Goal: Navigation & Orientation: Find specific page/section

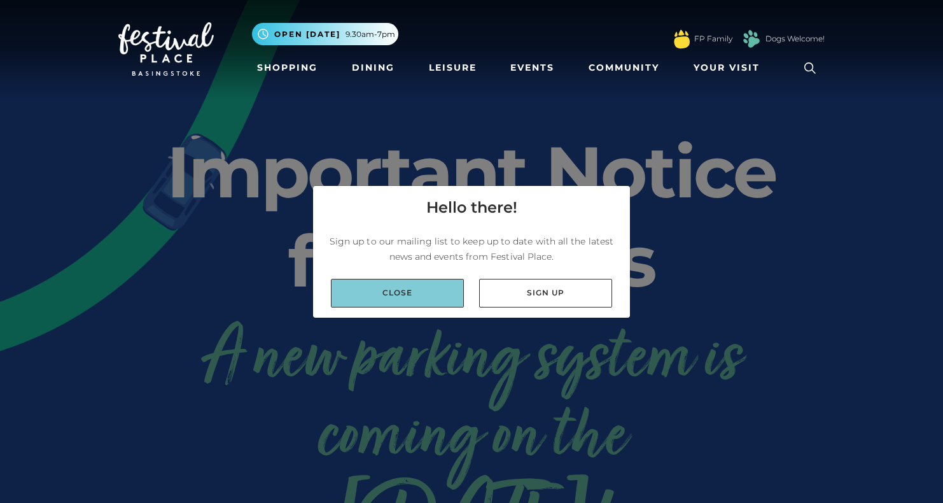
click at [399, 286] on link "Close" at bounding box center [397, 293] width 133 height 29
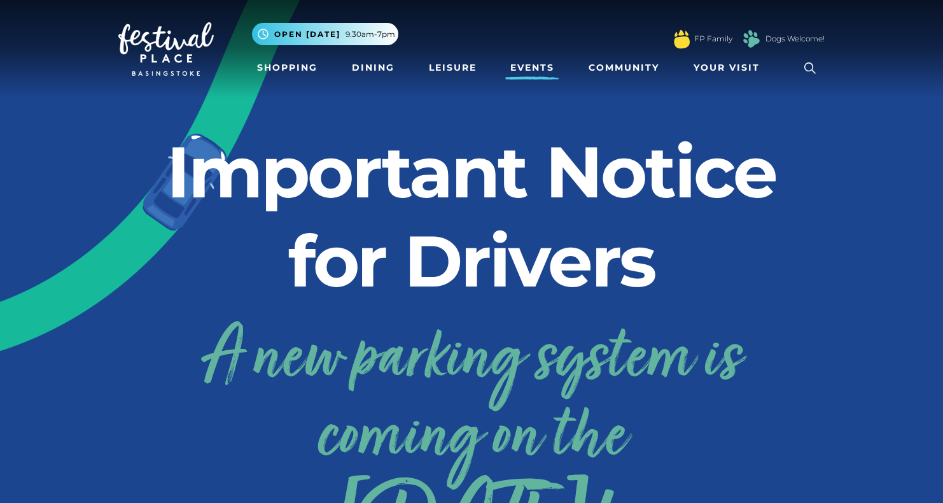
click at [523, 70] on link "Events" at bounding box center [532, 68] width 54 height 24
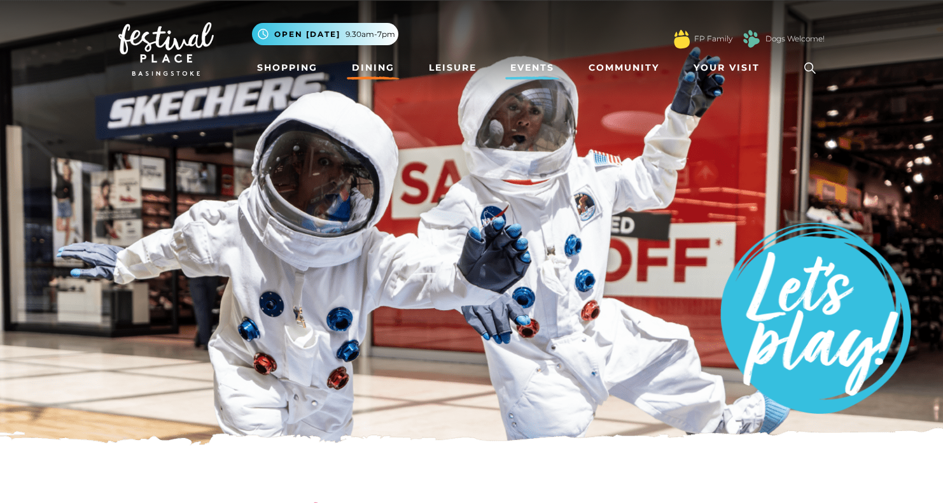
click at [384, 67] on link "Dining" at bounding box center [373, 68] width 53 height 24
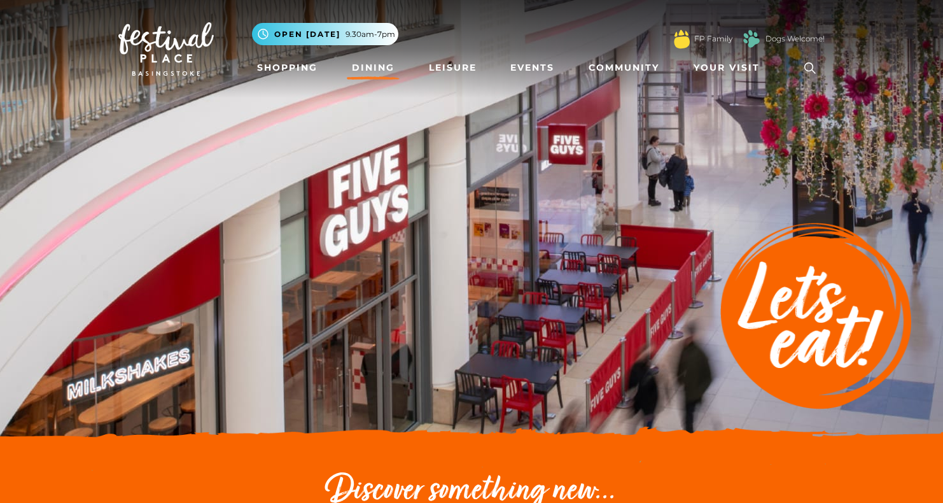
click at [154, 49] on img at bounding box center [165, 48] width 95 height 53
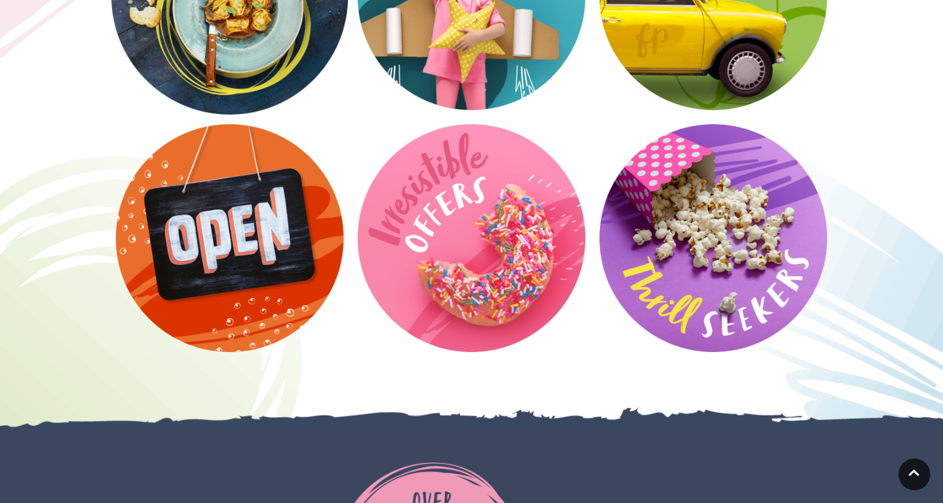
scroll to position [1770, 0]
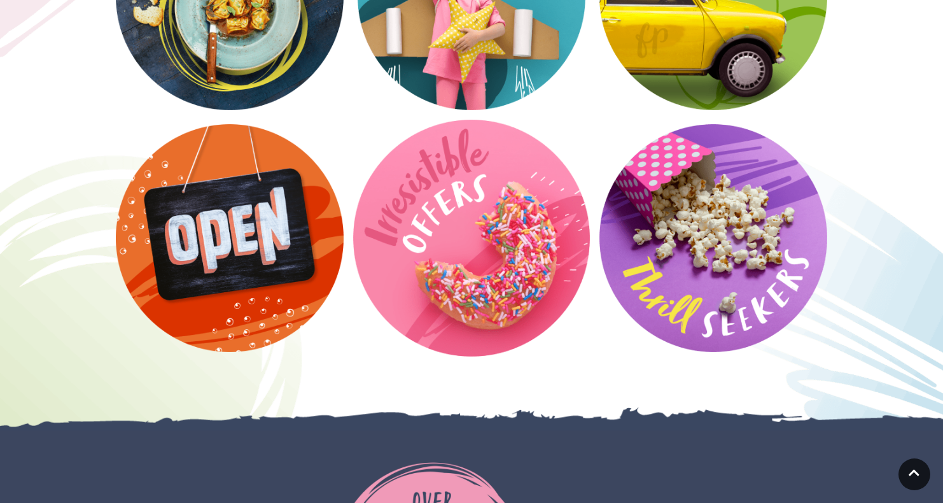
click at [504, 258] on video at bounding box center [471, 238] width 237 height 237
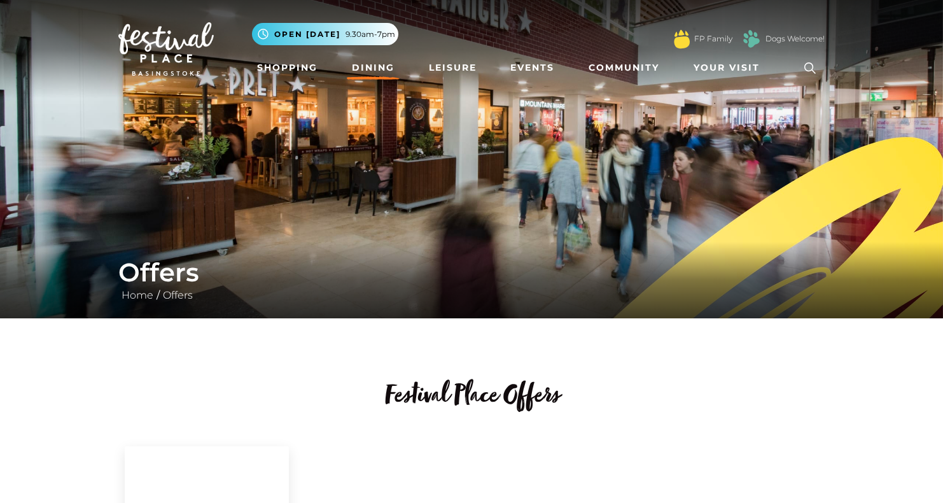
click at [373, 62] on link "Dining" at bounding box center [373, 68] width 53 height 24
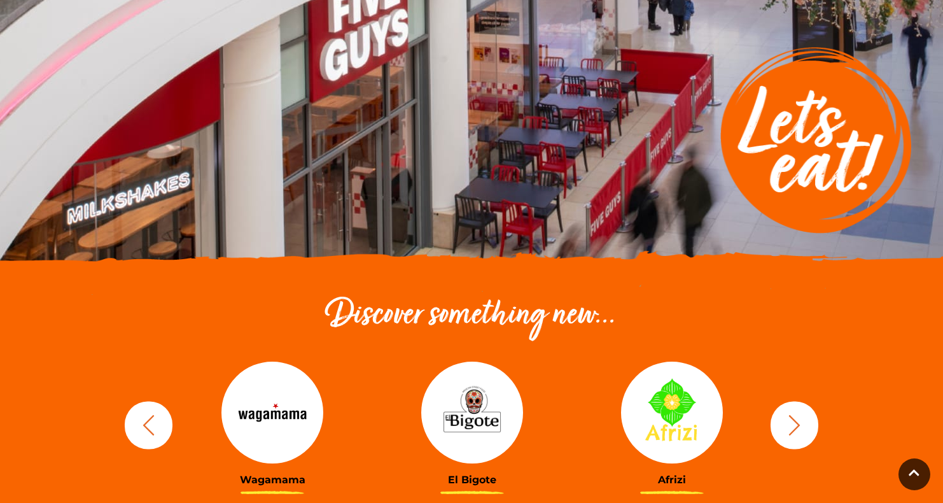
scroll to position [60, 0]
